Goal: Use online tool/utility

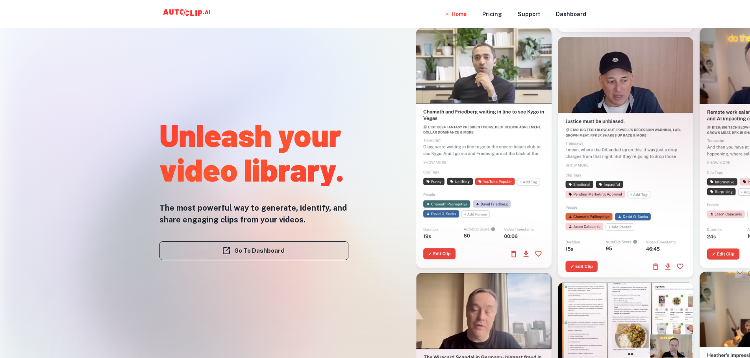
click at [274, 256] on link "Go To Dashboard" at bounding box center [253, 251] width 189 height 19
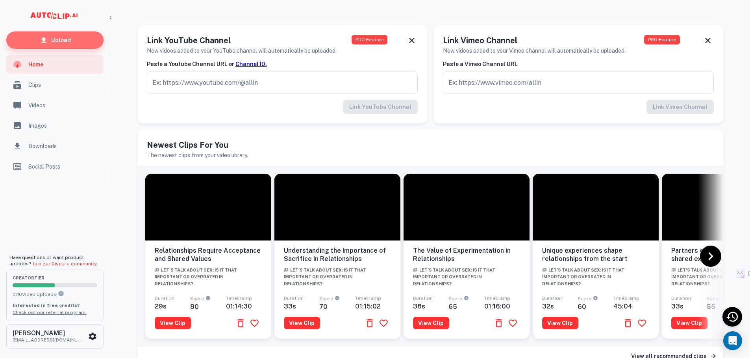
click at [53, 41] on p "Upload" at bounding box center [61, 40] width 20 height 9
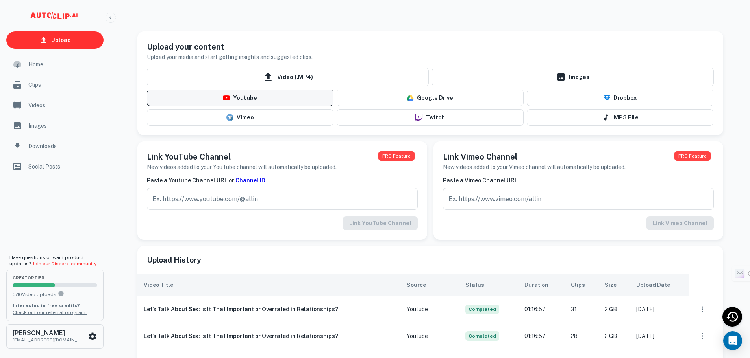
click at [217, 104] on button "Youtube" at bounding box center [240, 98] width 187 height 17
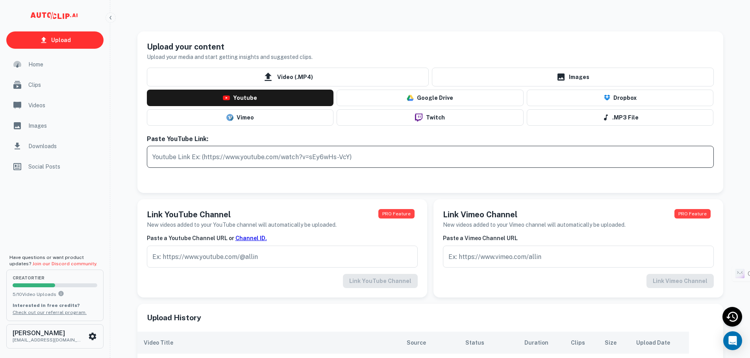
click at [207, 163] on input "text" at bounding box center [430, 157] width 567 height 22
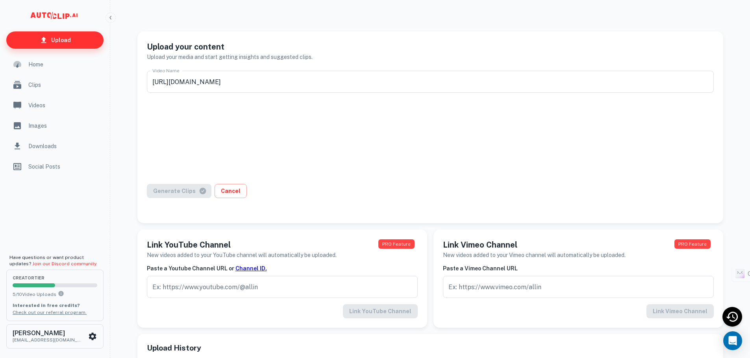
click at [63, 35] on link "Upload" at bounding box center [54, 39] width 97 height 17
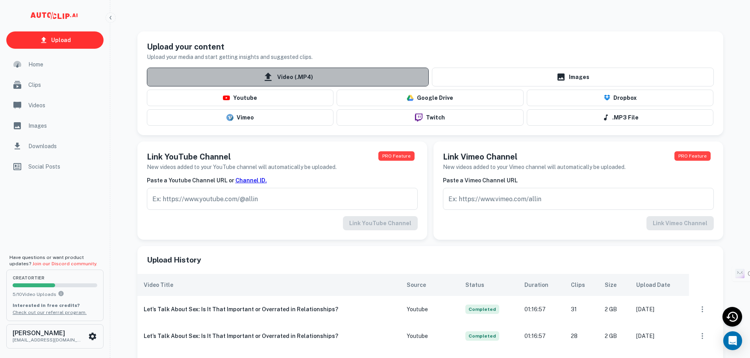
click at [303, 74] on span "Video (.MP4)" at bounding box center [288, 77] width 282 height 19
click at [0, 0] on input "Video (.MP4)" at bounding box center [0, 0] width 0 height 0
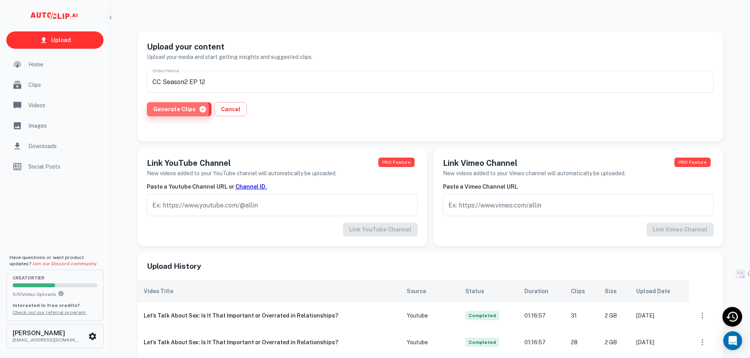
click at [175, 110] on button "Generate Clips" at bounding box center [179, 109] width 65 height 14
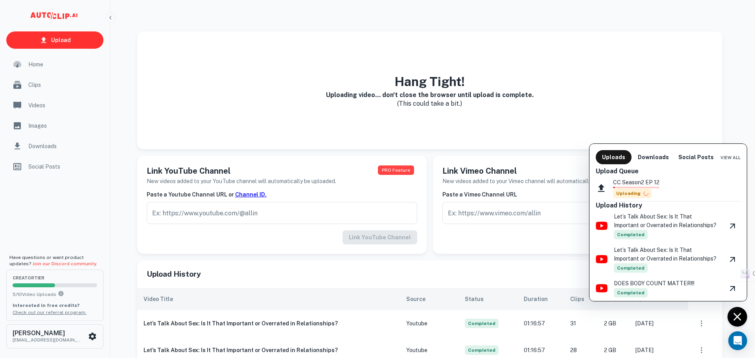
click at [527, 92] on div at bounding box center [377, 179] width 755 height 358
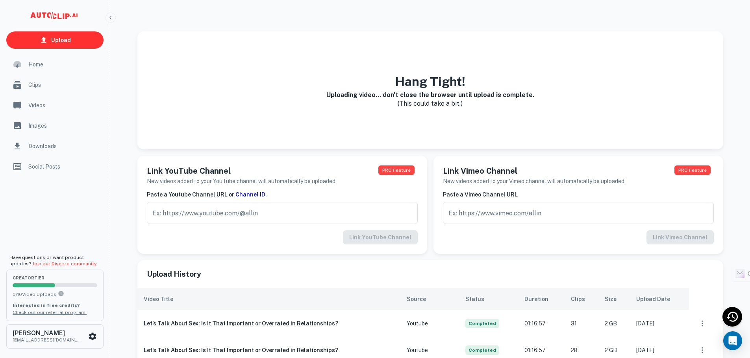
click at [42, 86] on span "Clips" at bounding box center [63, 85] width 70 height 9
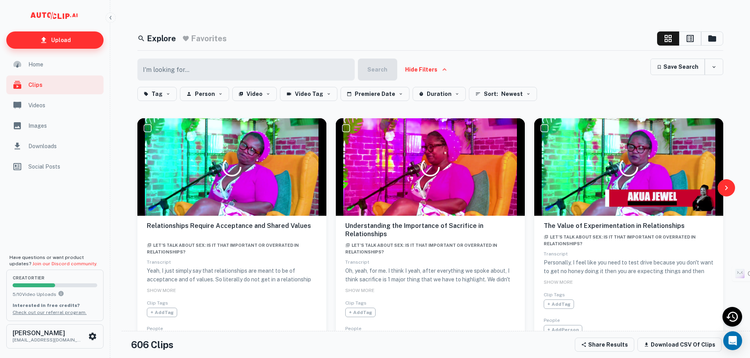
click at [54, 39] on p "Upload" at bounding box center [61, 40] width 20 height 9
